Goal: Communication & Community: Share content

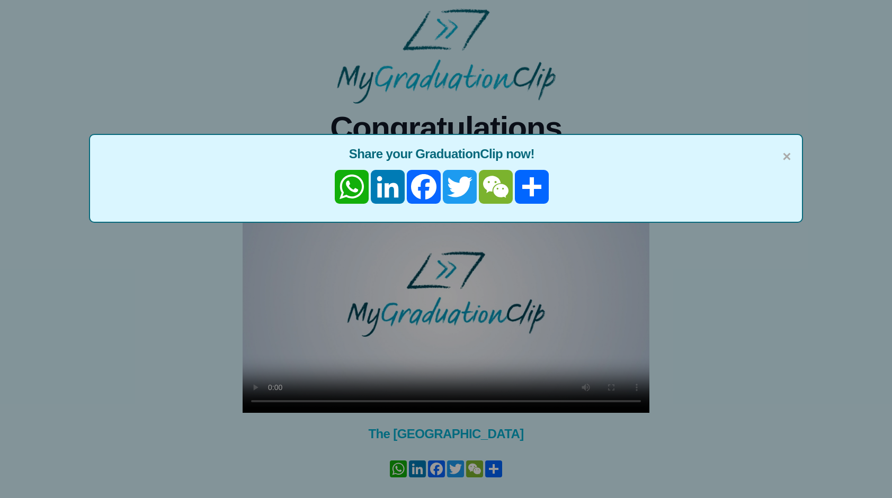
click at [742, 105] on div "× Share your GraduationClip now! WhatsApp LinkedIn Facebook Twitter WeChat Share" at bounding box center [446, 249] width 892 height 498
click at [392, 182] on link "LinkedIn" at bounding box center [388, 187] width 36 height 34
click at [632, 40] on div "× Share your GraduationClip now! WhatsApp LinkedIn Facebook Twitter WeChat Share" at bounding box center [446, 249] width 892 height 498
click at [790, 157] on div "× Share your GraduationClip now! WhatsApp LinkedIn Facebook Twitter WeChat Share" at bounding box center [445, 178] width 713 height 89
click at [787, 157] on span "×" at bounding box center [786, 157] width 8 height 22
